Goal: Navigation & Orientation: Find specific page/section

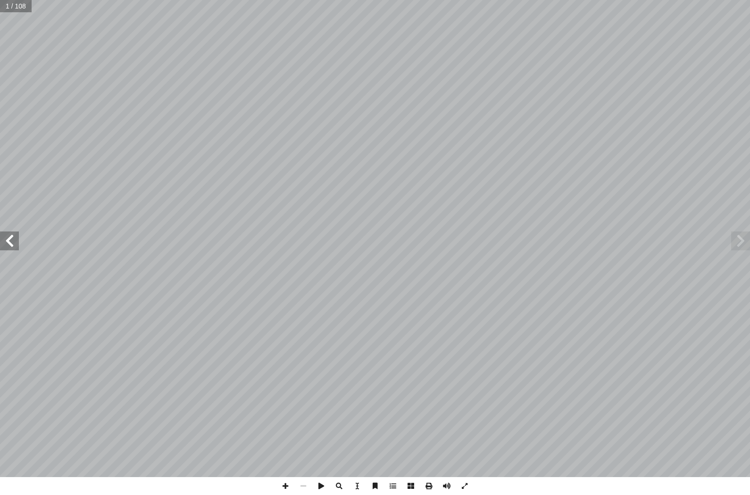
click at [13, 247] on span at bounding box center [9, 241] width 19 height 19
click at [17, 241] on span at bounding box center [9, 241] width 19 height 19
click at [13, 236] on span at bounding box center [9, 241] width 19 height 19
click at [18, 237] on span at bounding box center [9, 241] width 19 height 19
click at [14, 244] on span at bounding box center [9, 241] width 19 height 19
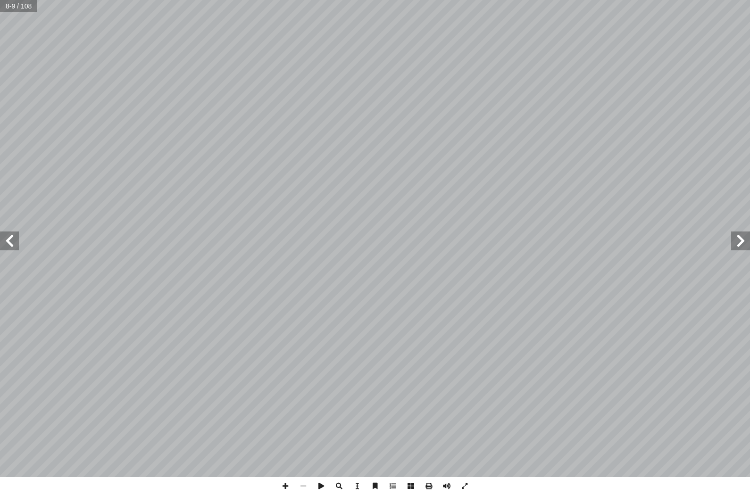
click at [14, 243] on span at bounding box center [9, 241] width 19 height 19
click at [17, 249] on span at bounding box center [9, 241] width 19 height 19
click at [18, 242] on span at bounding box center [9, 241] width 19 height 19
click at [6, 239] on span at bounding box center [9, 241] width 19 height 19
